Goal: Register for event/course

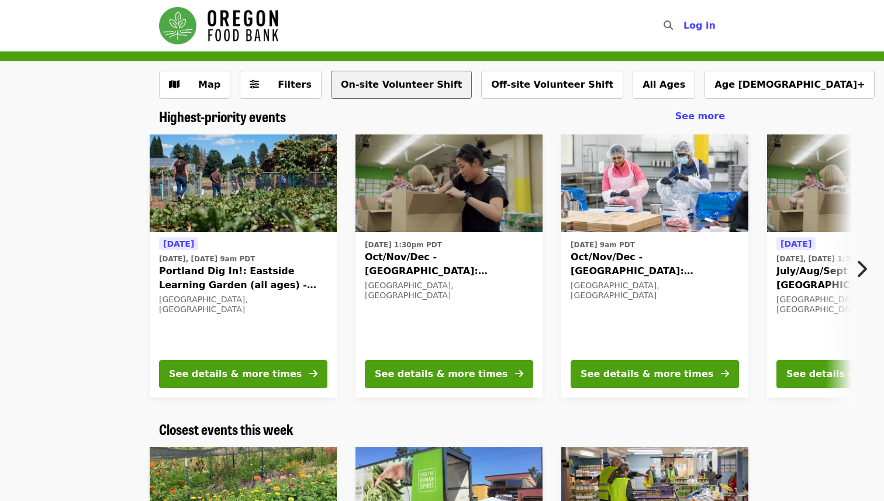
click at [361, 82] on button "On-site Volunteer Shift" at bounding box center [401, 85] width 141 height 28
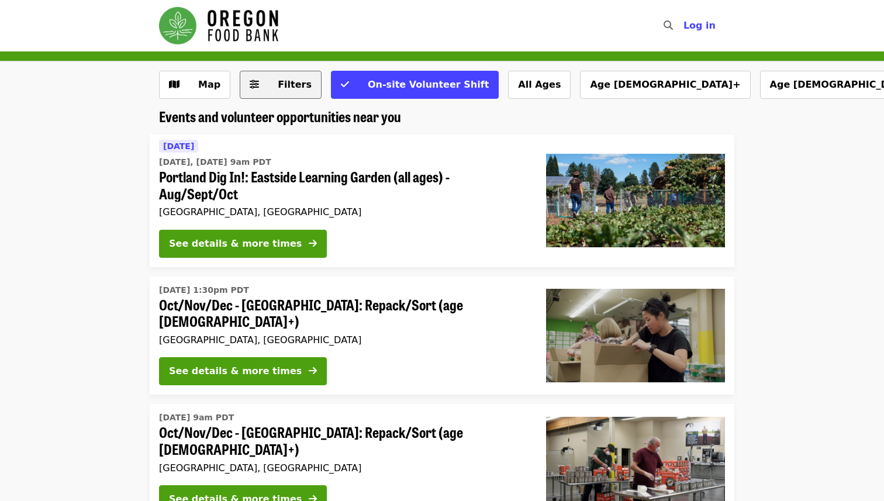
click at [289, 92] on button "Filters" at bounding box center [281, 85] width 82 height 28
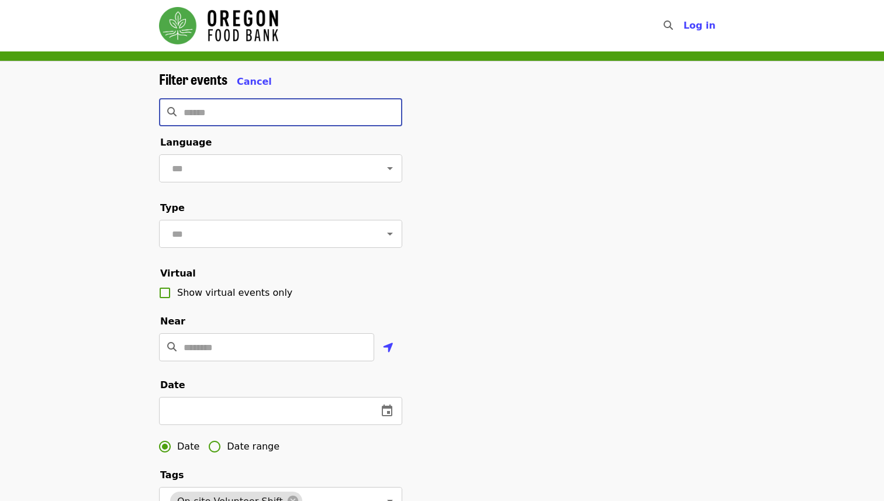
click at [187, 117] on input "Search" at bounding box center [293, 112] width 219 height 28
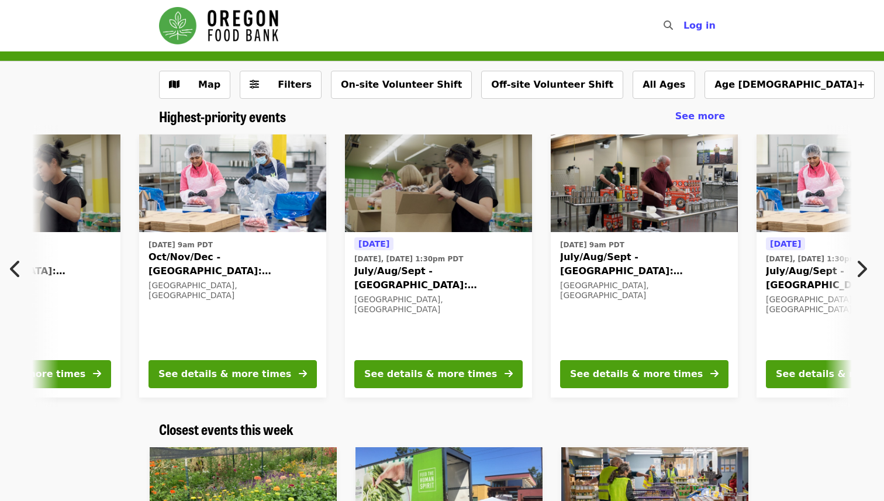
scroll to position [0, 423]
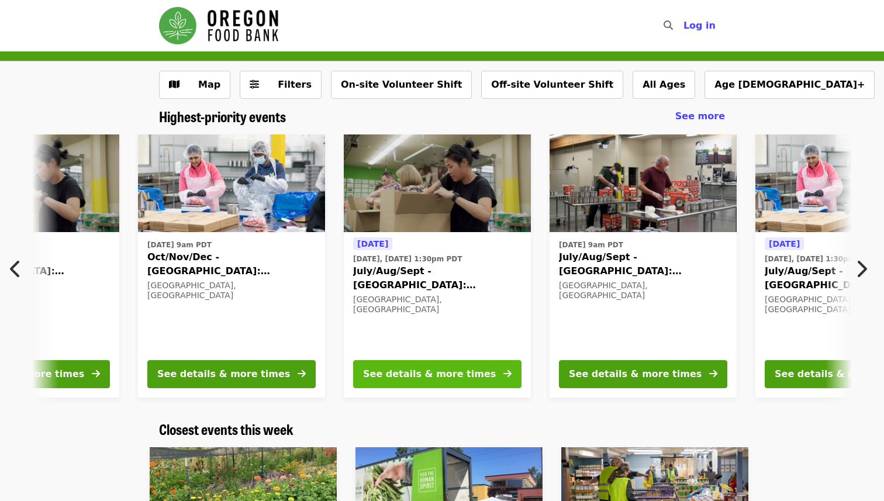
click at [420, 364] on button "See details & more times" at bounding box center [437, 374] width 168 height 28
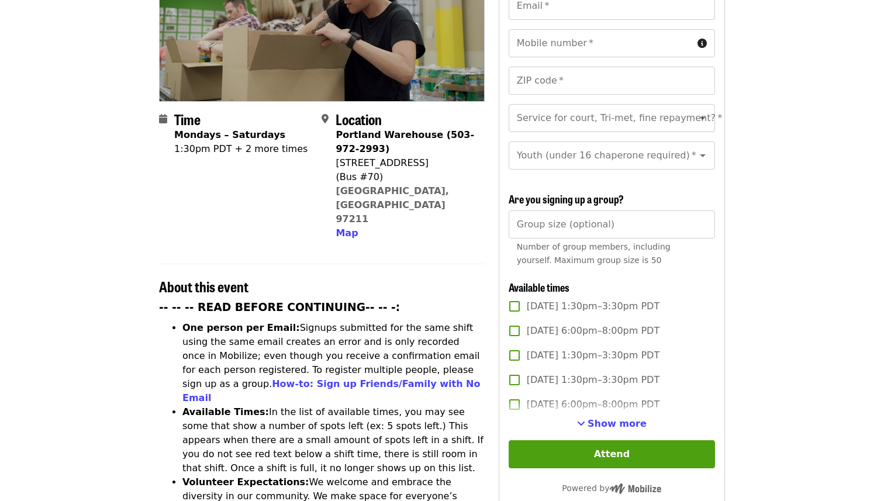
scroll to position [202, 0]
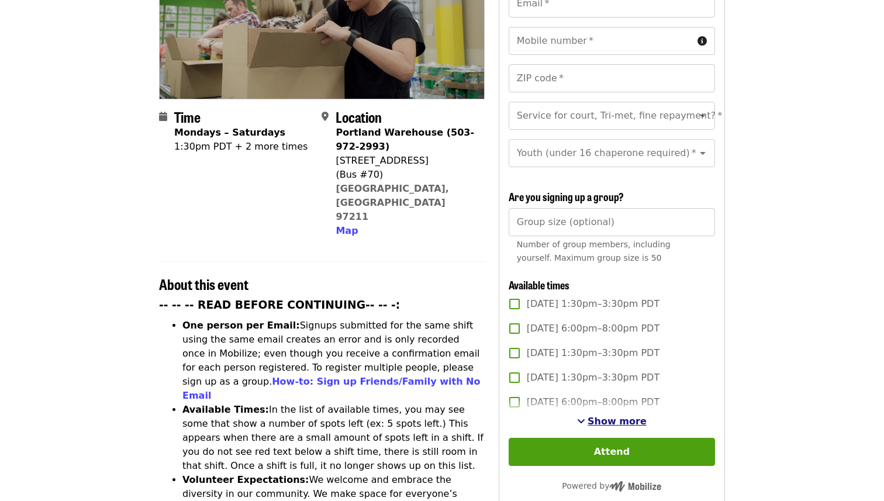
click at [606, 416] on span "Show more" at bounding box center [616, 421] width 59 height 11
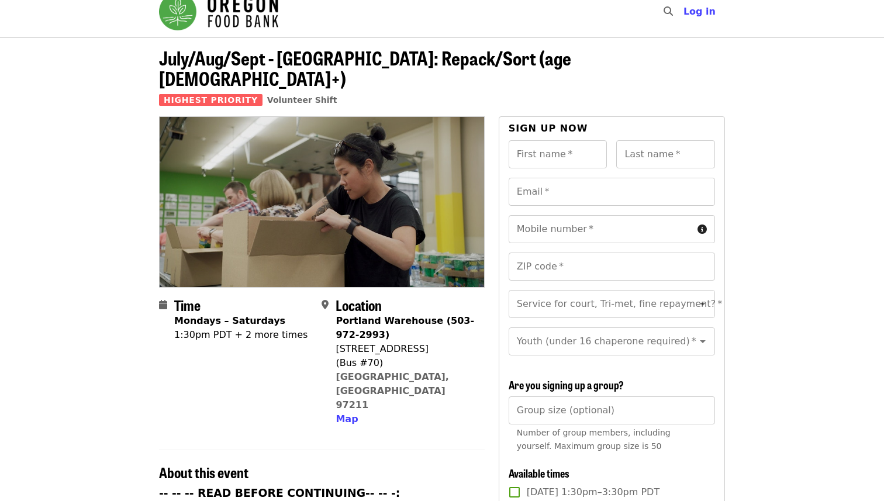
scroll to position [19, 0]
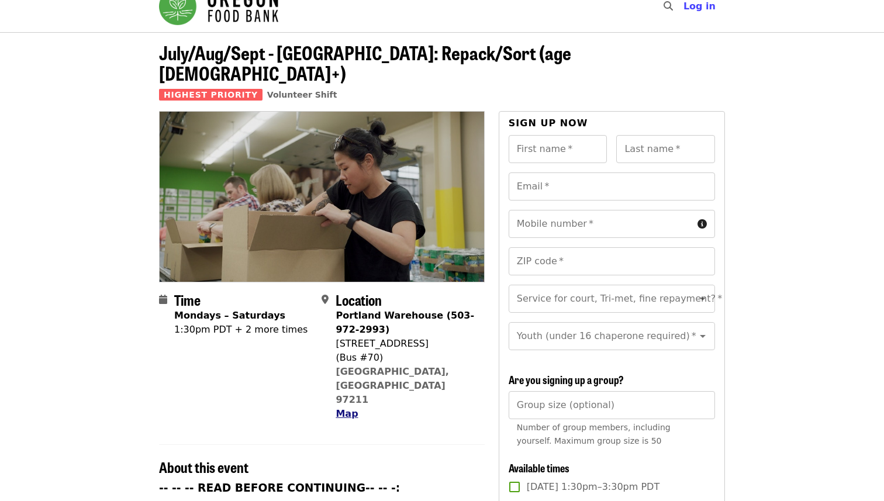
click at [349, 408] on span "Map" at bounding box center [347, 413] width 22 height 11
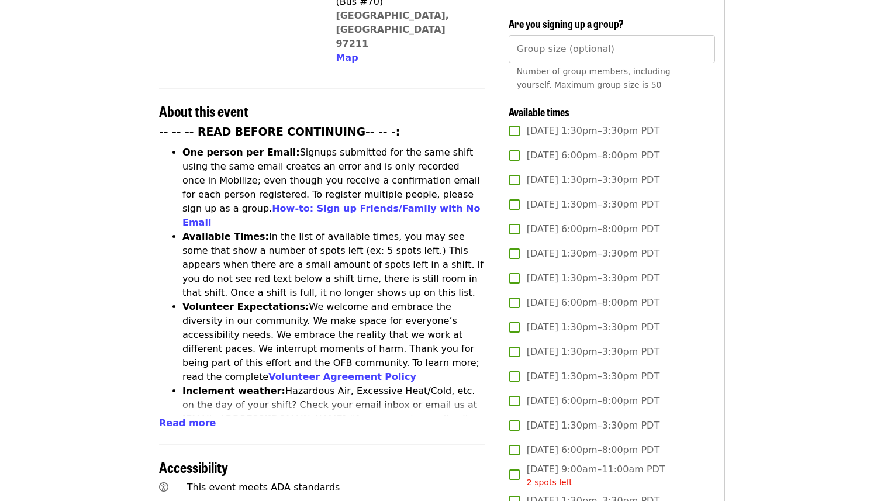
scroll to position [0, 0]
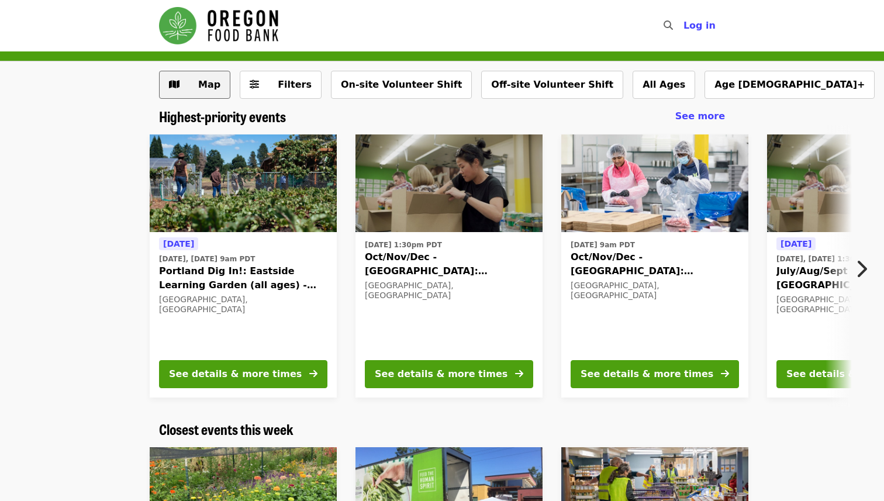
click at [179, 98] on button "Map" at bounding box center [194, 85] width 71 height 28
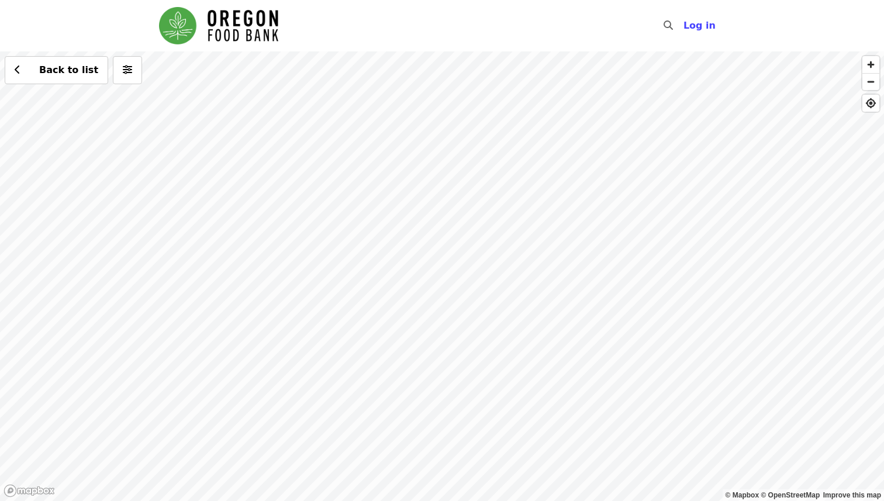
drag, startPoint x: 124, startPoint y: 168, endPoint x: 321, endPoint y: 259, distance: 217.1
click at [326, 261] on div "Back to list" at bounding box center [442, 276] width 884 height 450
drag, startPoint x: 324, startPoint y: 246, endPoint x: 399, endPoint y: 302, distance: 93.1
click at [399, 302] on div "Back to list" at bounding box center [442, 276] width 884 height 450
drag, startPoint x: 187, startPoint y: 312, endPoint x: 306, endPoint y: 273, distance: 125.5
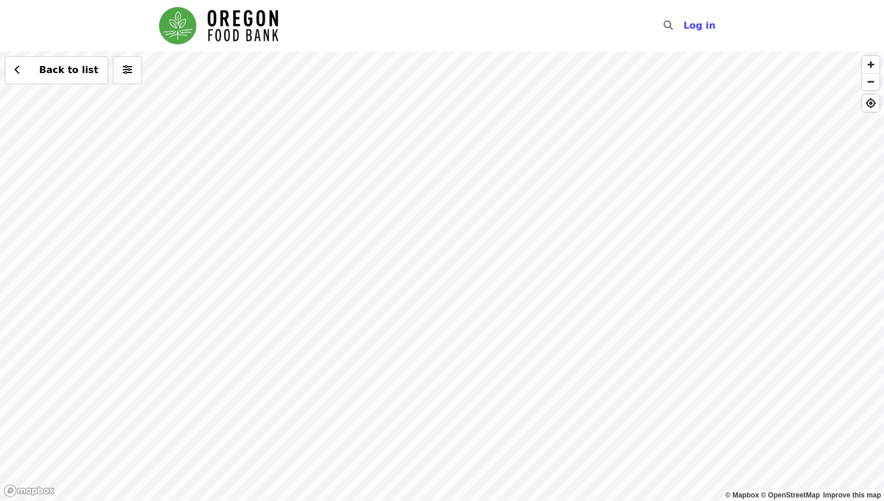
click at [306, 273] on div "Back to list" at bounding box center [442, 276] width 884 height 450
drag, startPoint x: 249, startPoint y: 193, endPoint x: 251, endPoint y: 273, distance: 79.5
click at [252, 274] on div "Back to list" at bounding box center [442, 276] width 884 height 450
drag, startPoint x: 363, startPoint y: 179, endPoint x: 352, endPoint y: 314, distance: 134.9
click at [352, 314] on div "Back to list" at bounding box center [442, 276] width 884 height 450
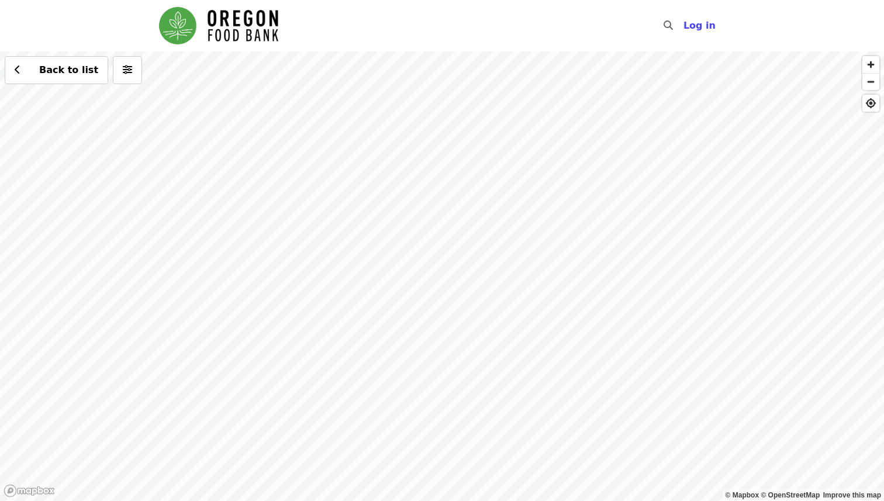
click at [356, 236] on div "Back to list" at bounding box center [442, 276] width 884 height 450
click at [356, 236] on div "See 2 actions at this location Back to list" at bounding box center [442, 276] width 884 height 450
click at [373, 256] on span "See 2 actions at this location" at bounding box center [357, 252] width 153 height 11
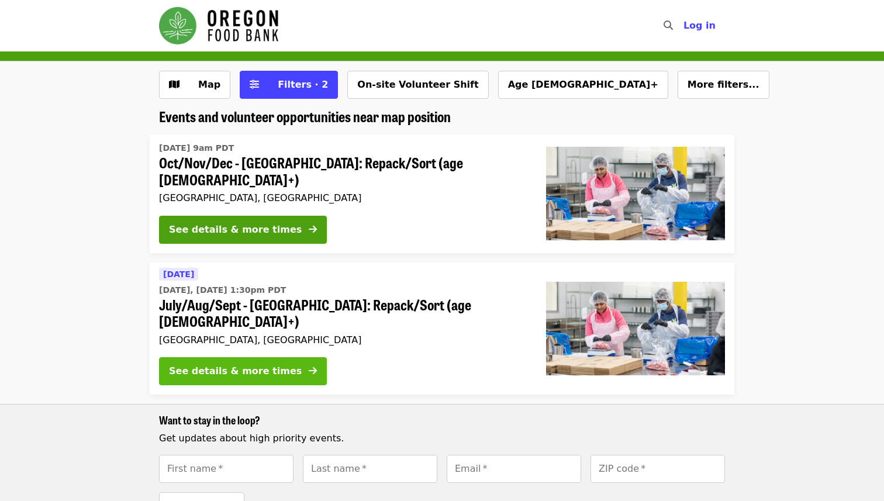
click at [272, 364] on div "See details & more times" at bounding box center [235, 371] width 133 height 14
click at [203, 364] on div "See details & more times" at bounding box center [235, 371] width 133 height 14
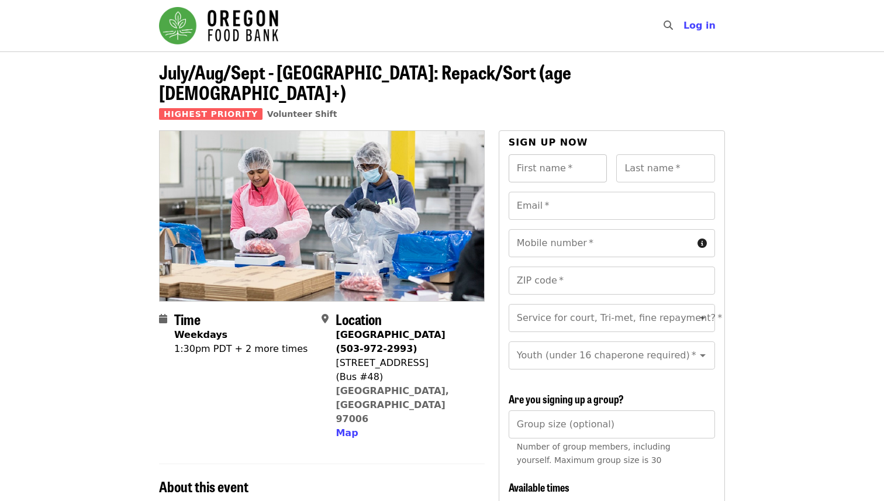
click at [546, 154] on input "First name   *" at bounding box center [558, 168] width 99 height 28
type input "******"
click at [638, 154] on input "Last name   *" at bounding box center [665, 168] width 99 height 28
type input "******"
click at [628, 192] on input "Email   *" at bounding box center [612, 206] width 206 height 28
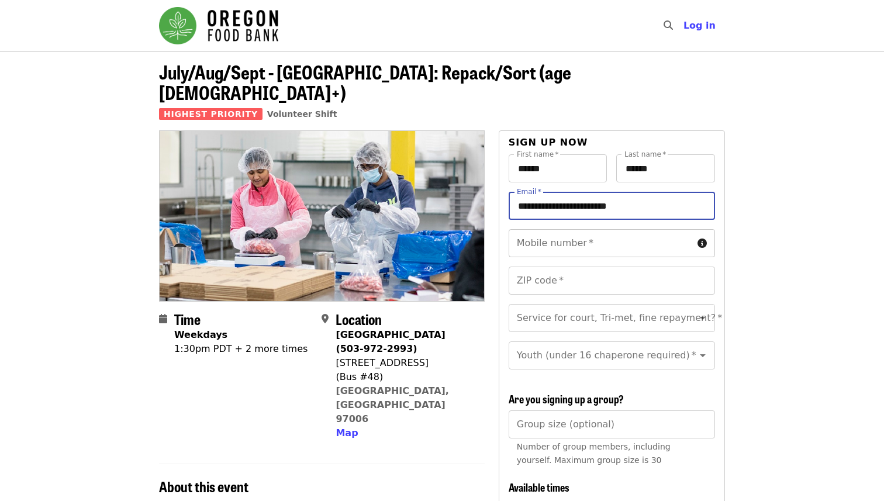
type input "**********"
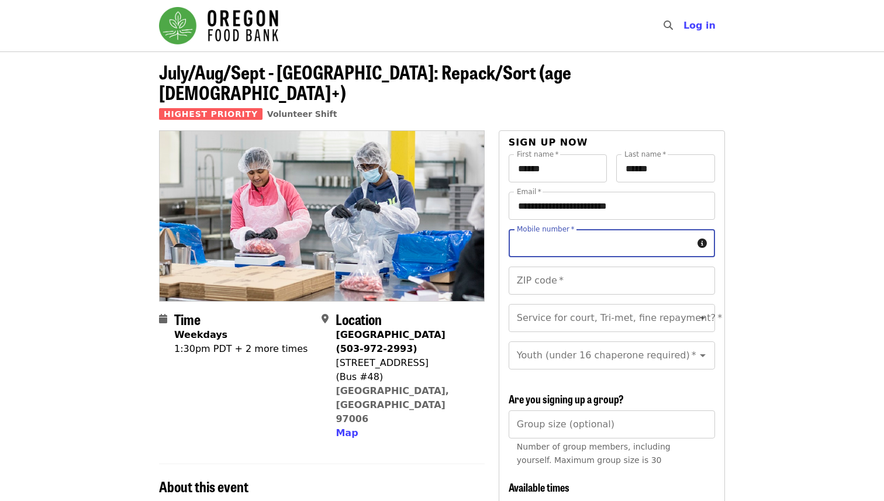
click at [644, 229] on input "Mobile number   *" at bounding box center [601, 243] width 184 height 28
type input "**********"
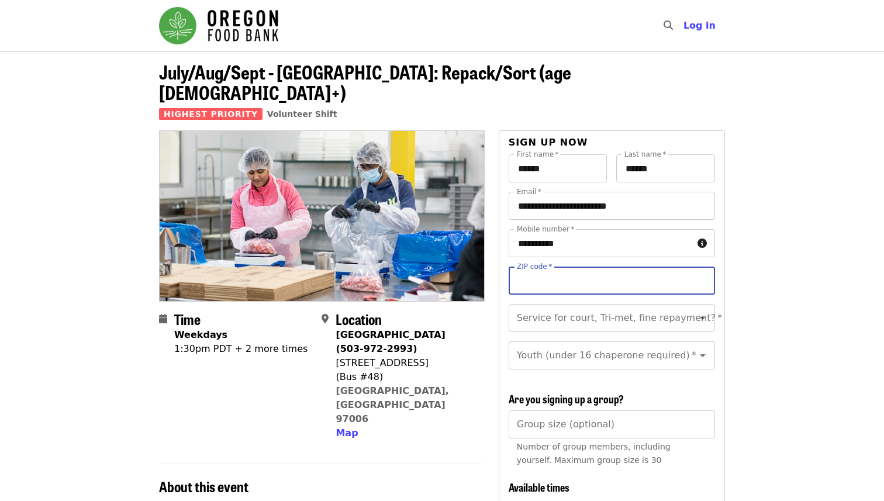
click at [541, 268] on input "ZIP code   *" at bounding box center [612, 281] width 206 height 28
type input "*****"
click at [583, 307] on input "Service for court, Tri-met, fine repayment?   *" at bounding box center [597, 318] width 159 height 22
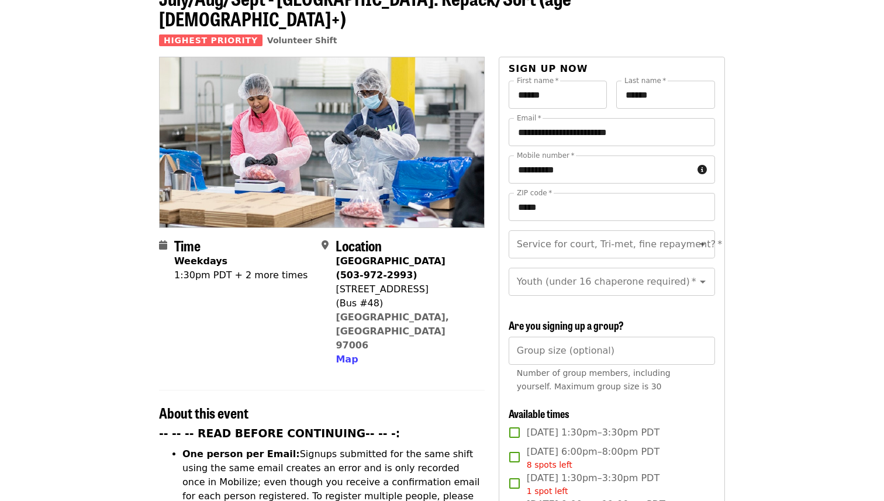
scroll to position [77, 0]
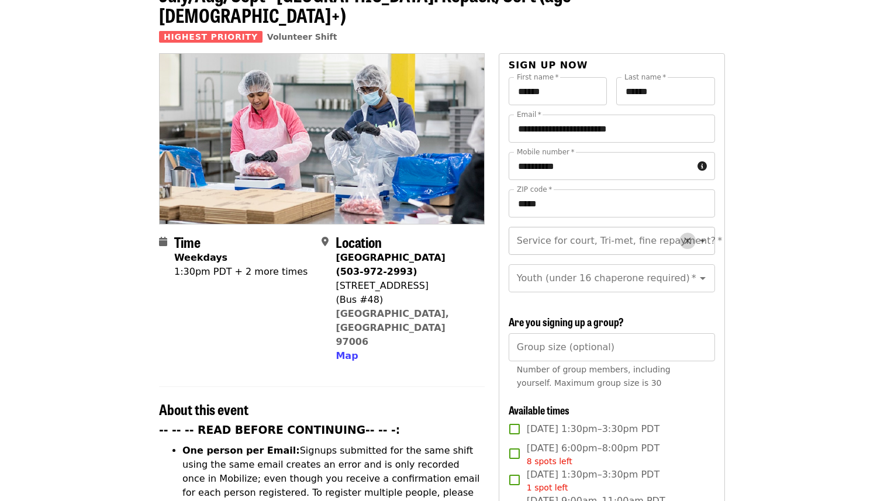
click at [693, 233] on button "Clear" at bounding box center [687, 241] width 16 height 16
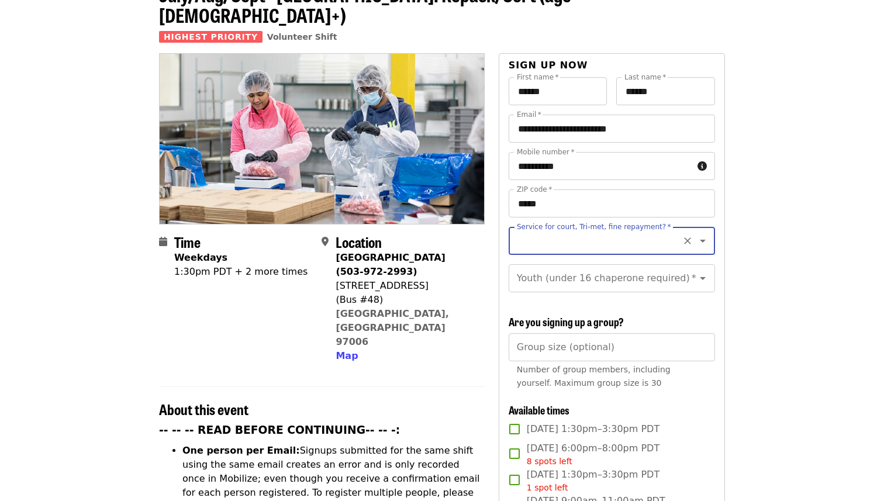
click at [682, 235] on icon "Clear" at bounding box center [688, 241] width 12 height 12
click at [697, 234] on icon "Open" at bounding box center [703, 241] width 14 height 14
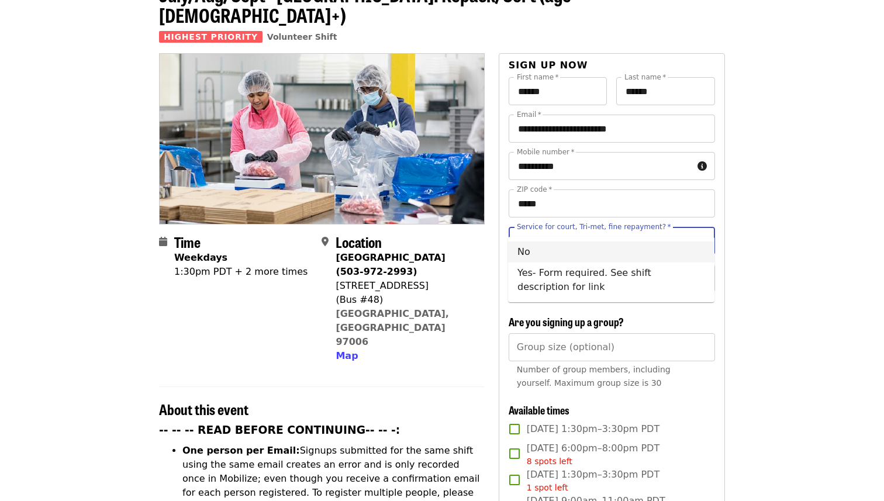
click at [631, 251] on li "No" at bounding box center [611, 251] width 206 height 21
type input "**"
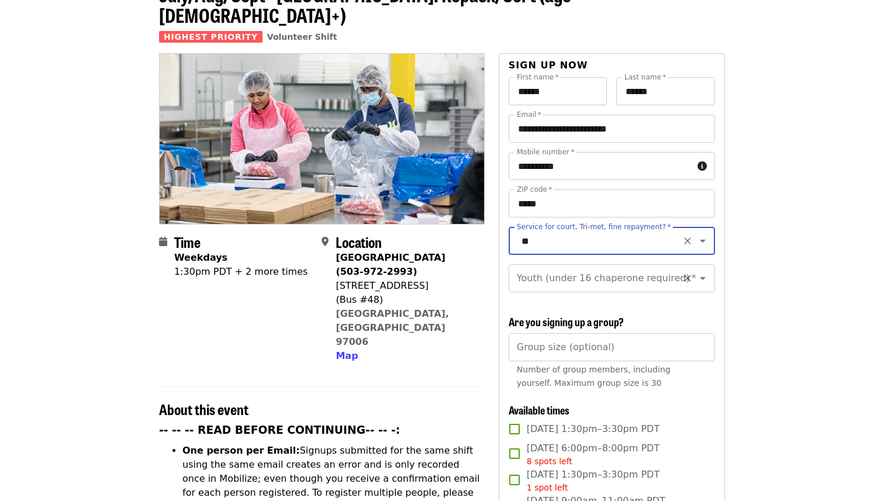
click at [646, 267] on input "Youth (under 16 chaperone required)   *" at bounding box center [597, 278] width 159 height 22
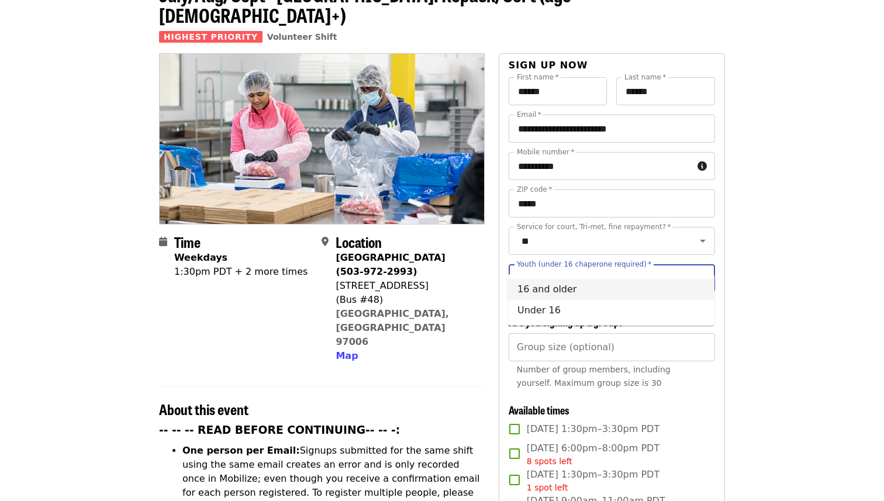
click at [606, 295] on li "16 and older" at bounding box center [611, 289] width 206 height 21
type input "**********"
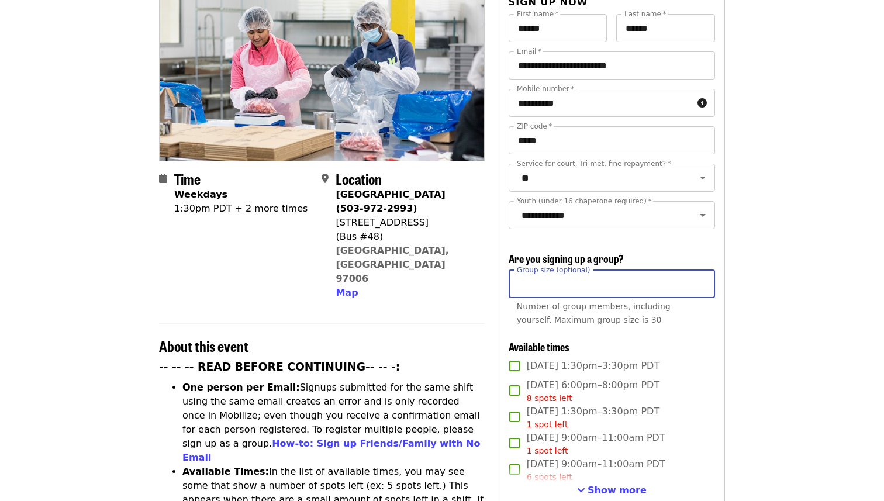
scroll to position [143, 0]
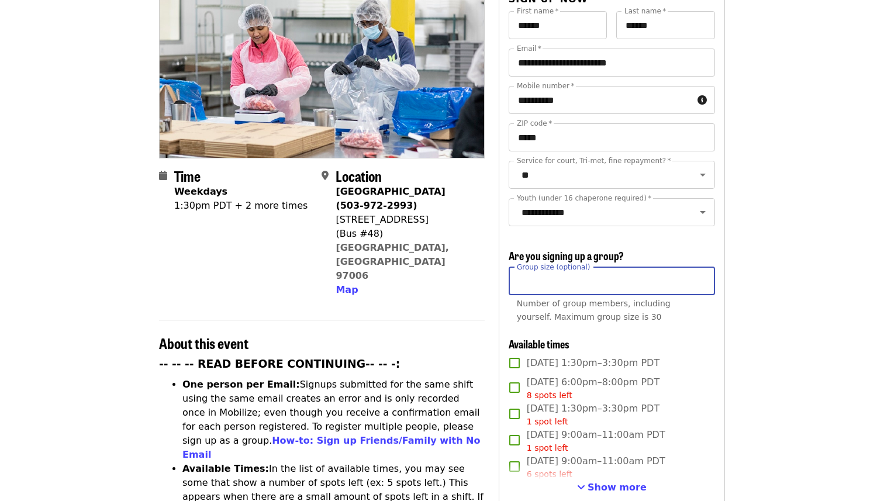
type input "*"
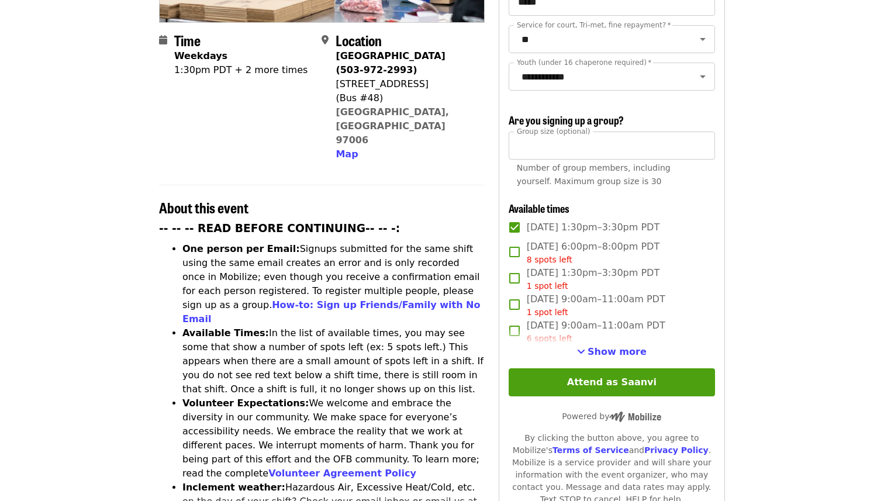
scroll to position [284, 0]
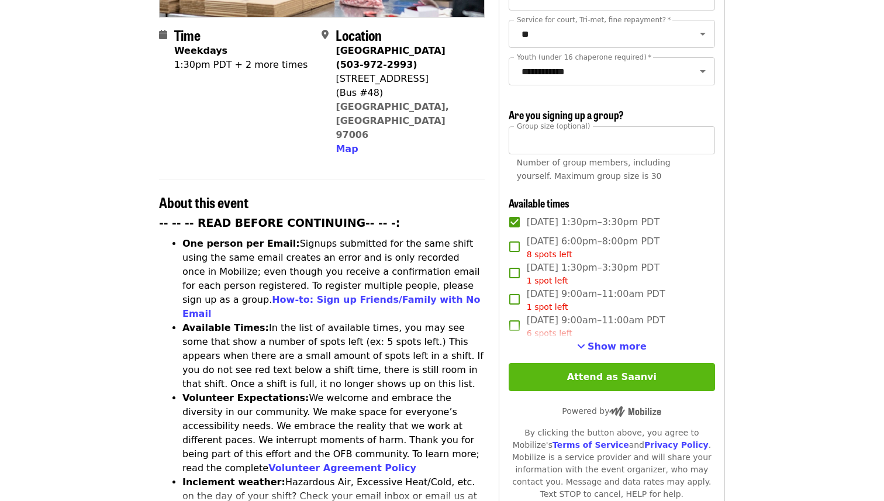
click at [625, 363] on button "Attend as Saanvi" at bounding box center [612, 377] width 206 height 28
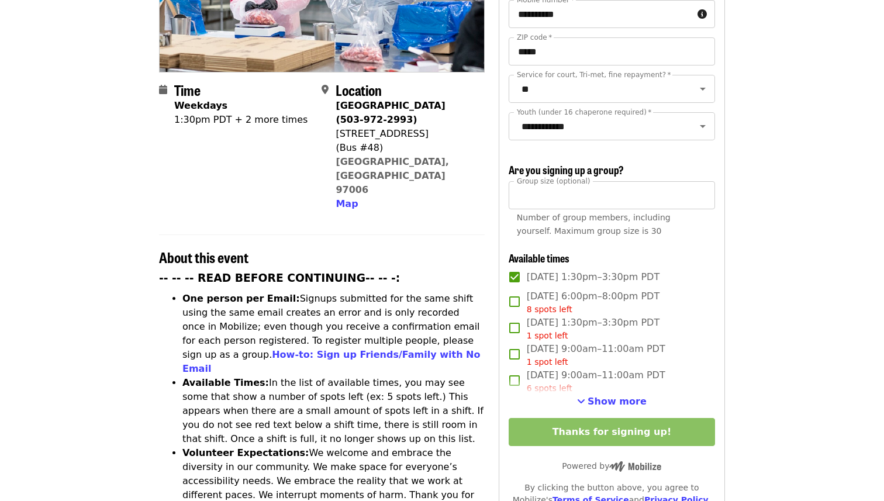
scroll to position [232, 0]
